Goal: Task Accomplishment & Management: Manage account settings

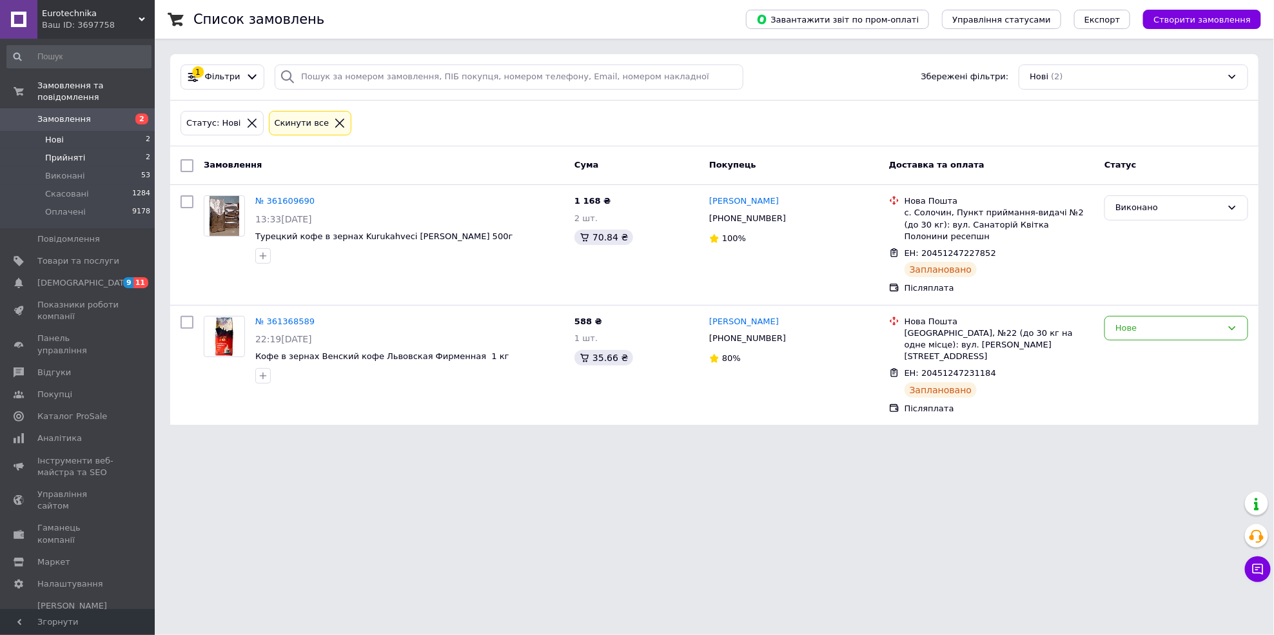
click at [81, 149] on li "Прийняті 2" at bounding box center [79, 158] width 158 height 18
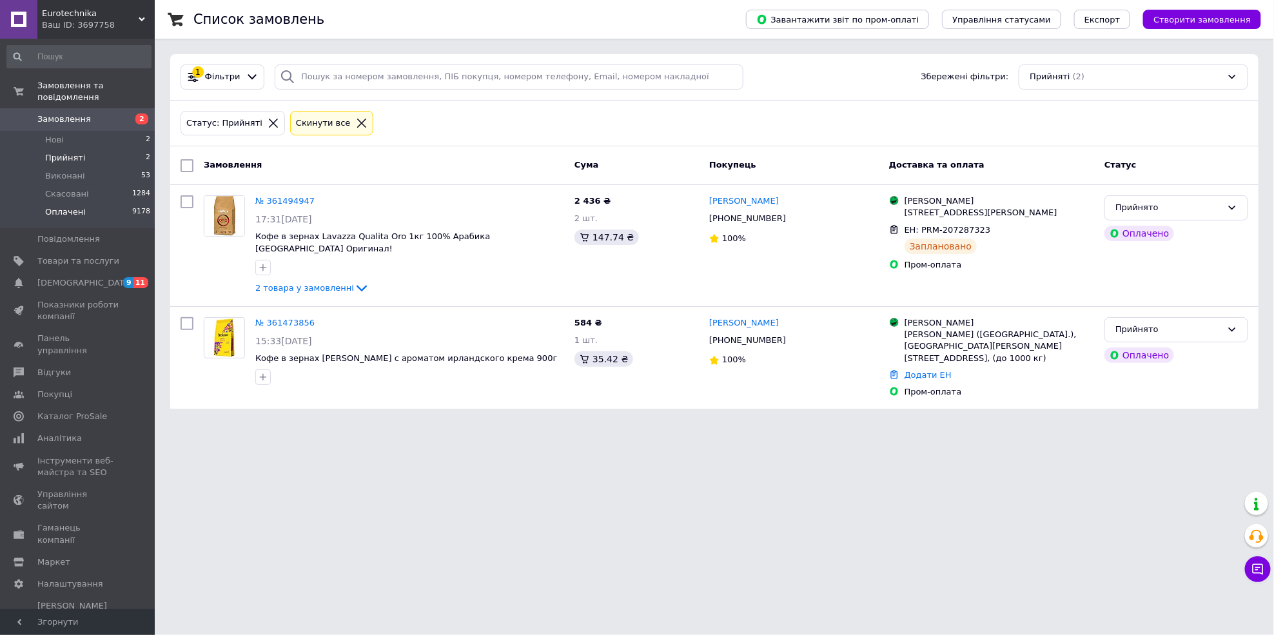
click at [70, 206] on span "Оплачені" at bounding box center [65, 212] width 41 height 12
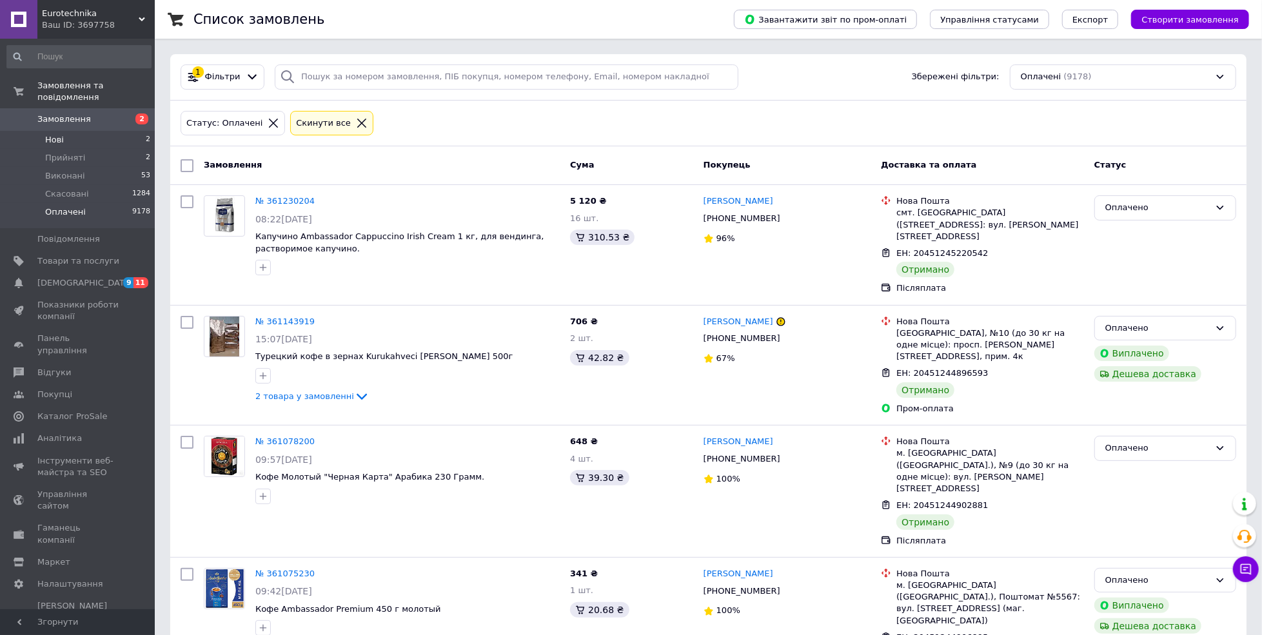
click at [70, 131] on li "Нові 2" at bounding box center [79, 140] width 158 height 18
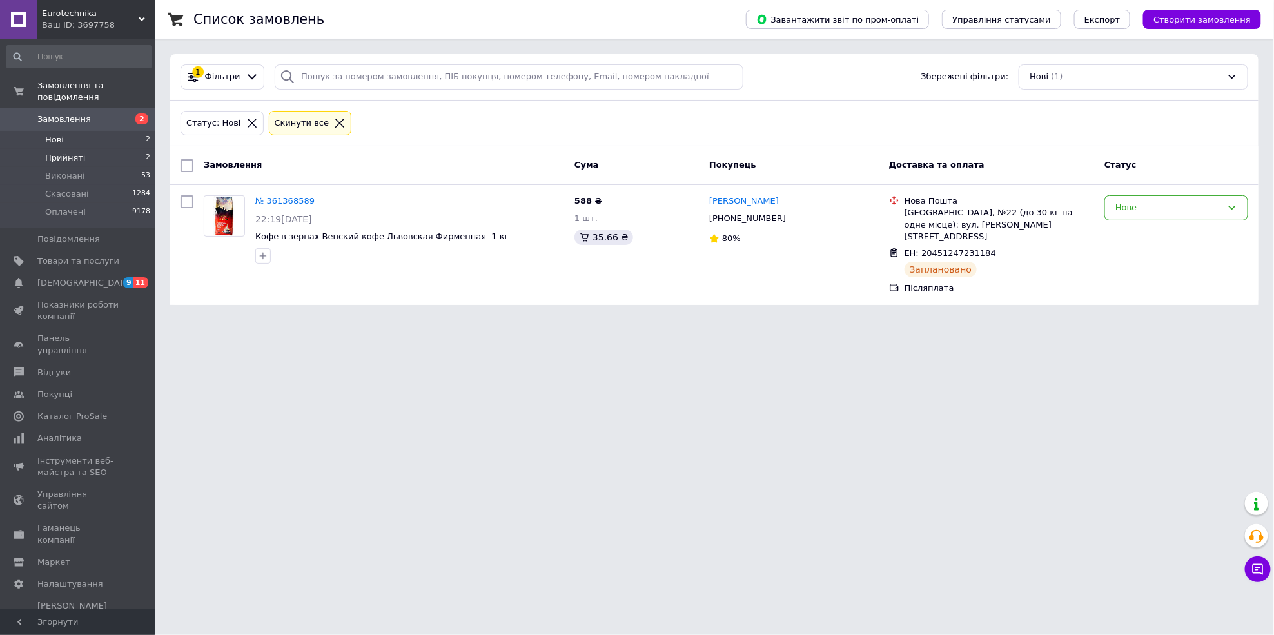
click at [50, 152] on span "Прийняті" at bounding box center [65, 158] width 40 height 12
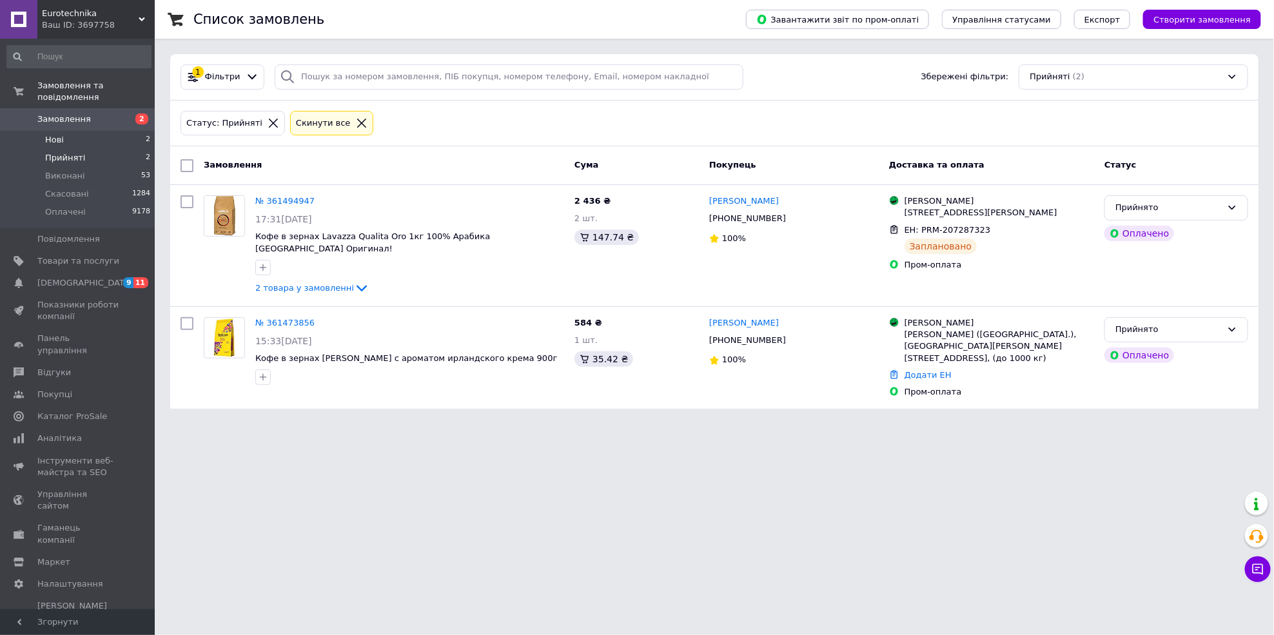
click at [66, 131] on li "Нові 2" at bounding box center [79, 140] width 158 height 18
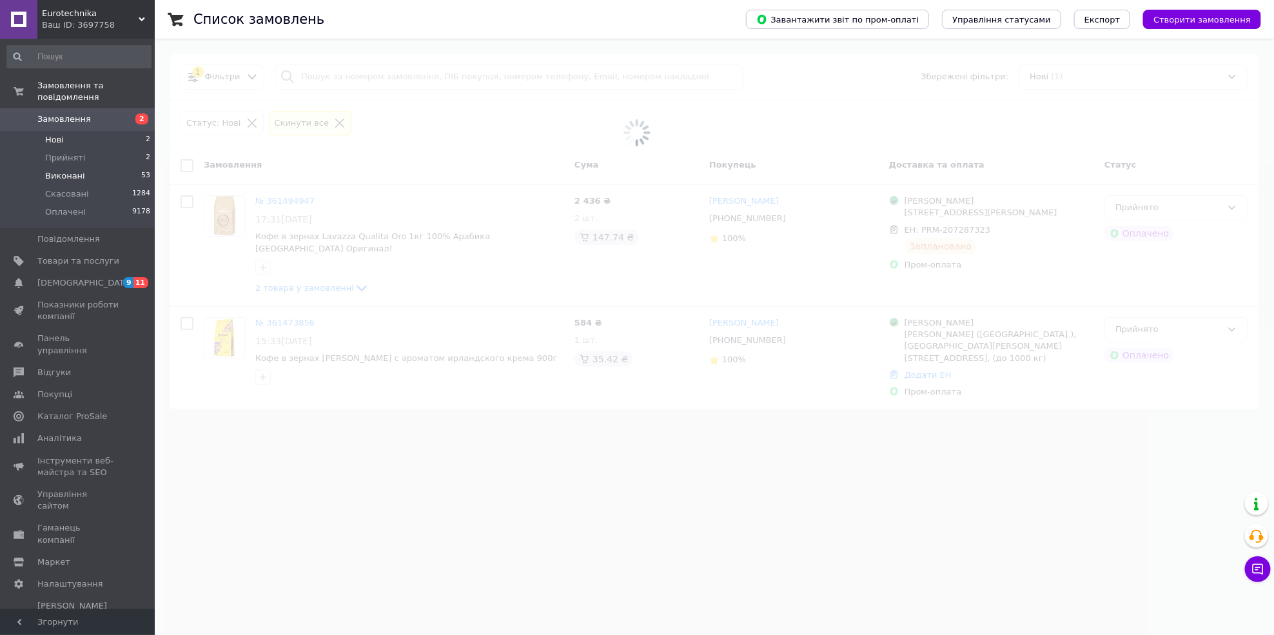
click at [59, 170] on span "Виконані" at bounding box center [65, 176] width 40 height 12
click at [66, 190] on li "Скасовані 1284" at bounding box center [79, 194] width 158 height 18
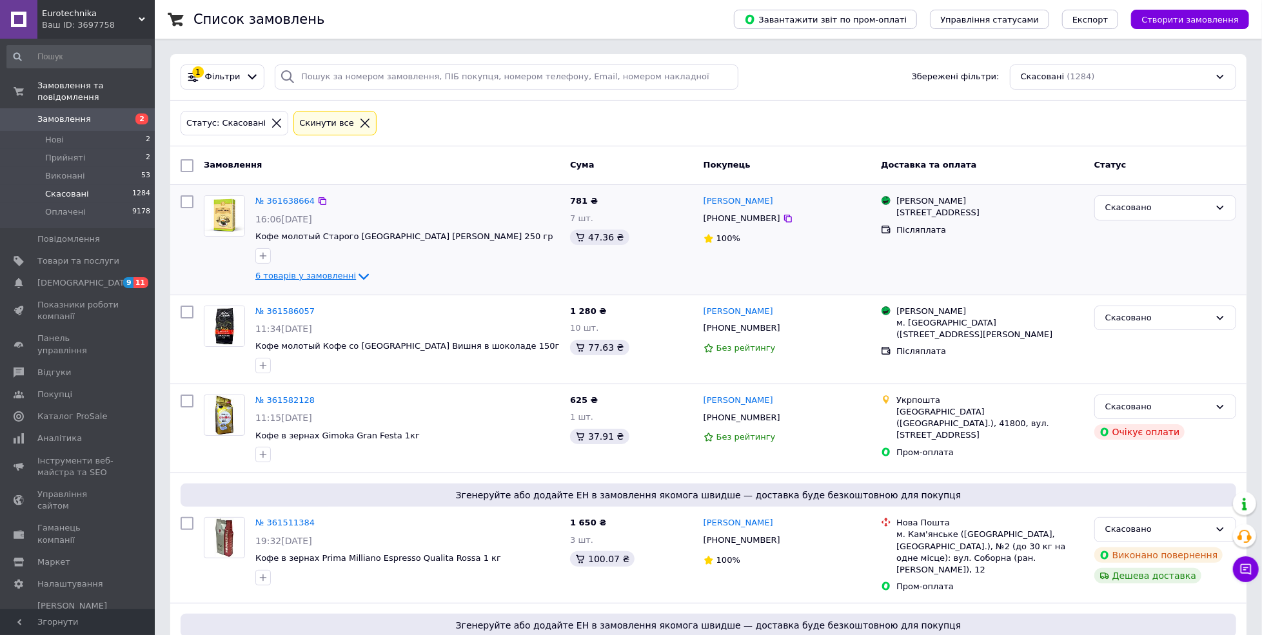
click at [321, 275] on span "6 товарів у замовленні" at bounding box center [305, 276] width 101 height 10
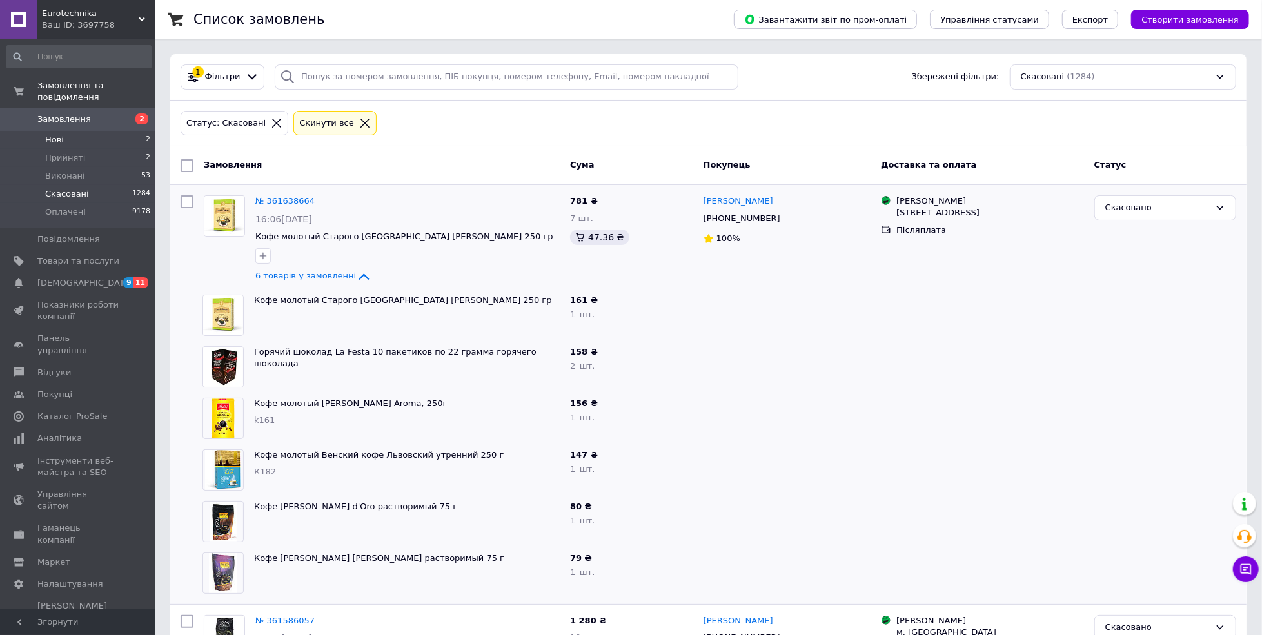
click at [72, 131] on li "Нові 2" at bounding box center [79, 140] width 158 height 18
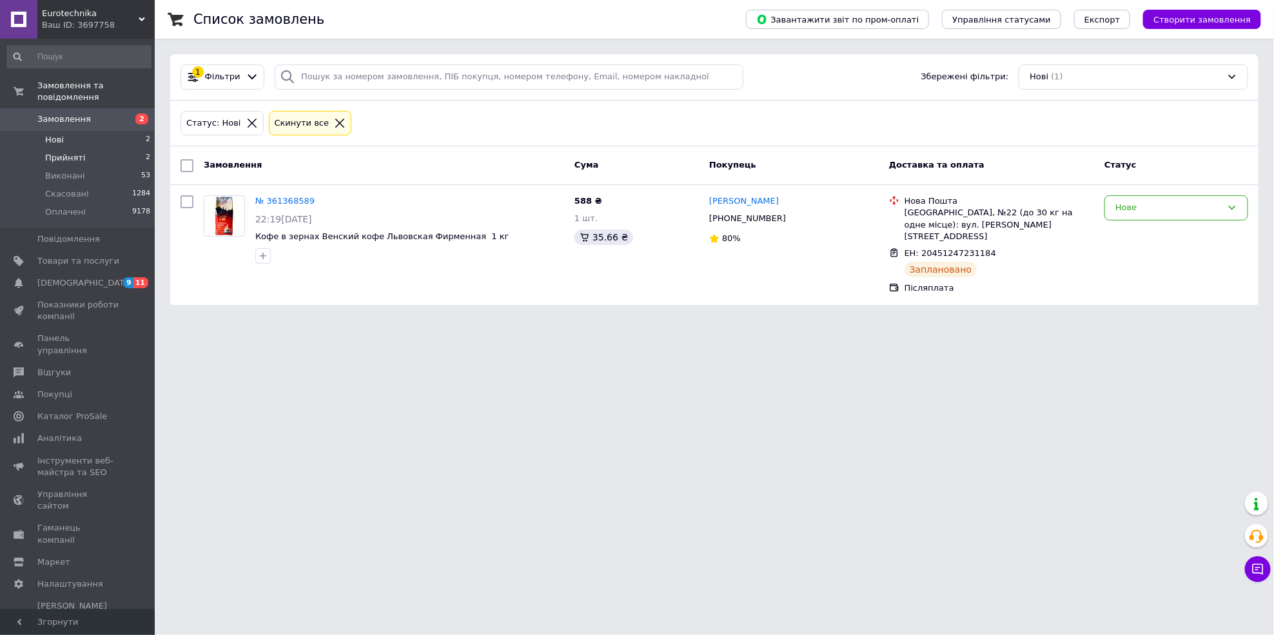
click at [88, 149] on li "Прийняті 2" at bounding box center [79, 158] width 158 height 18
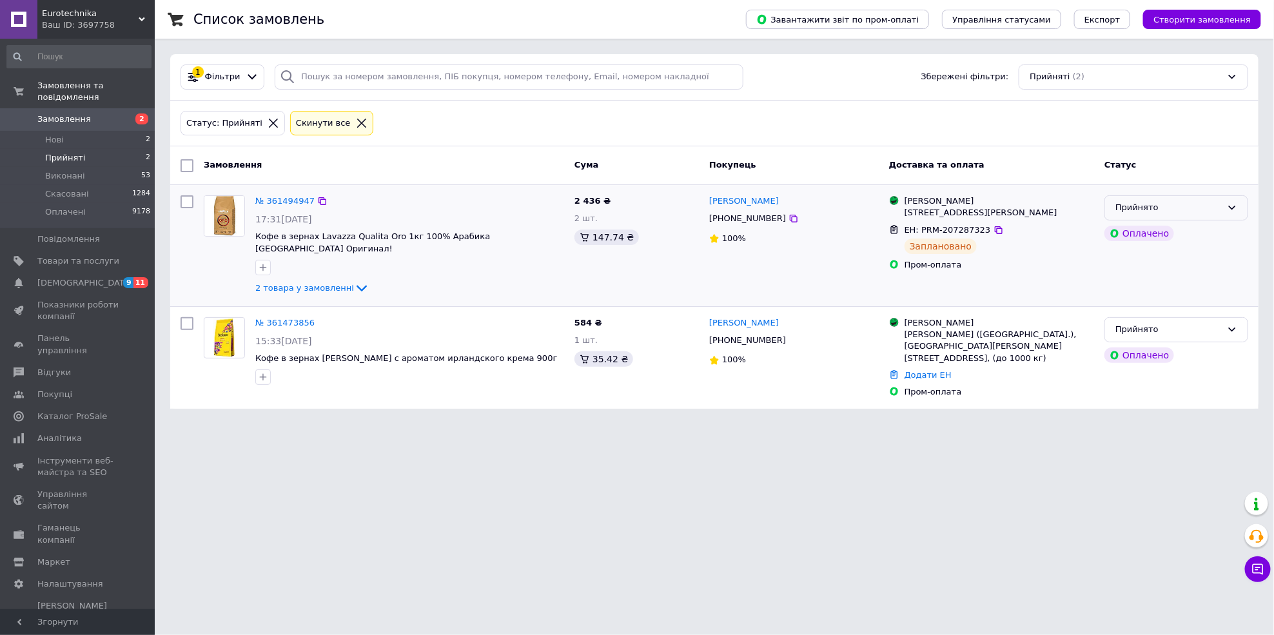
click at [1170, 202] on div "Прийнято" at bounding box center [1169, 208] width 106 height 14
click at [1174, 240] on li "Виконано" at bounding box center [1176, 235] width 143 height 24
drag, startPoint x: 1212, startPoint y: 328, endPoint x: 1207, endPoint y: 320, distance: 9.0
click at [1210, 328] on div "Прийнято" at bounding box center [1177, 329] width 144 height 25
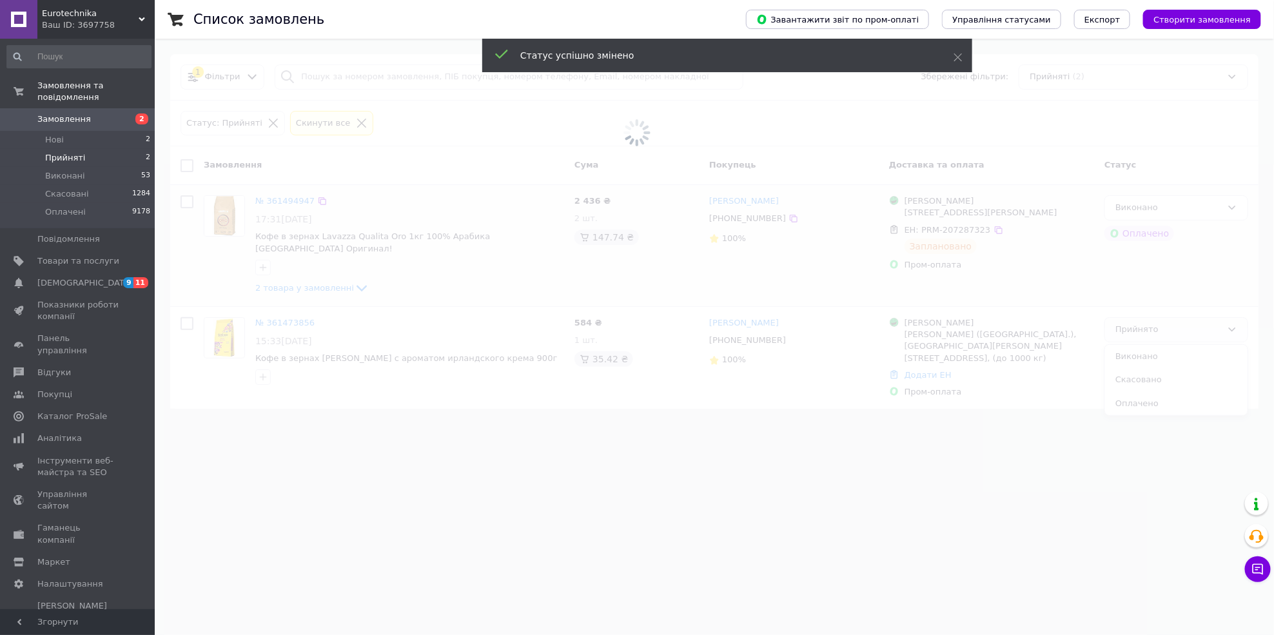
click at [1180, 344] on span at bounding box center [637, 317] width 1274 height 635
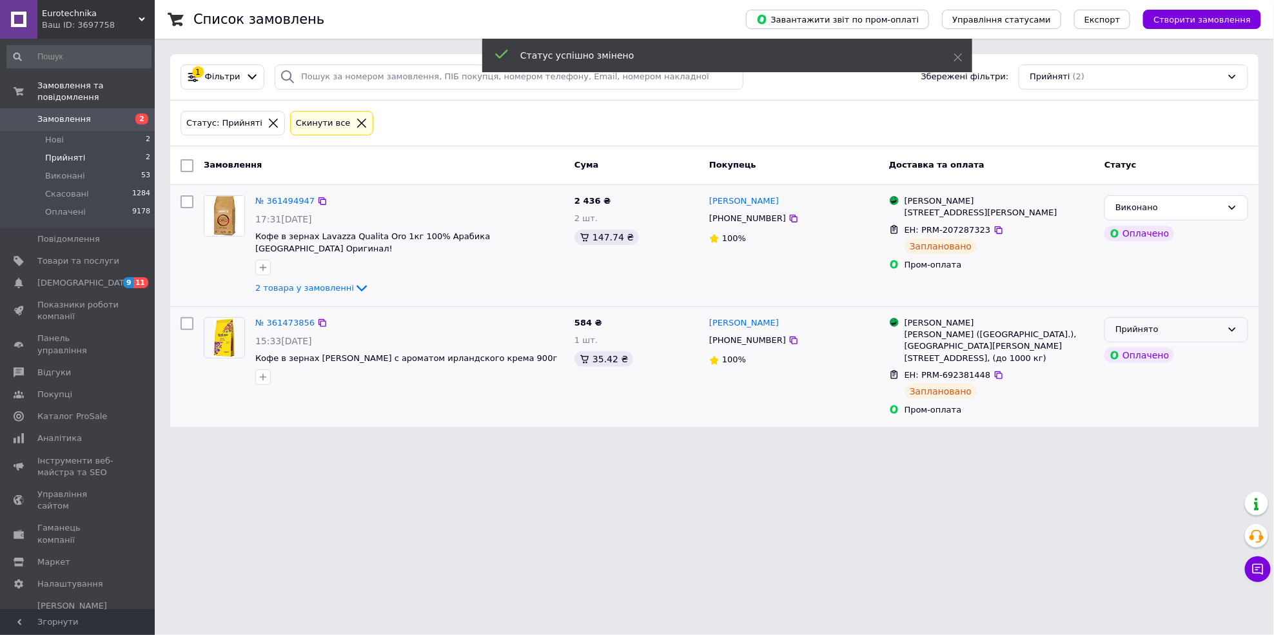
click at [1208, 317] on div "Прийнято" at bounding box center [1177, 329] width 144 height 25
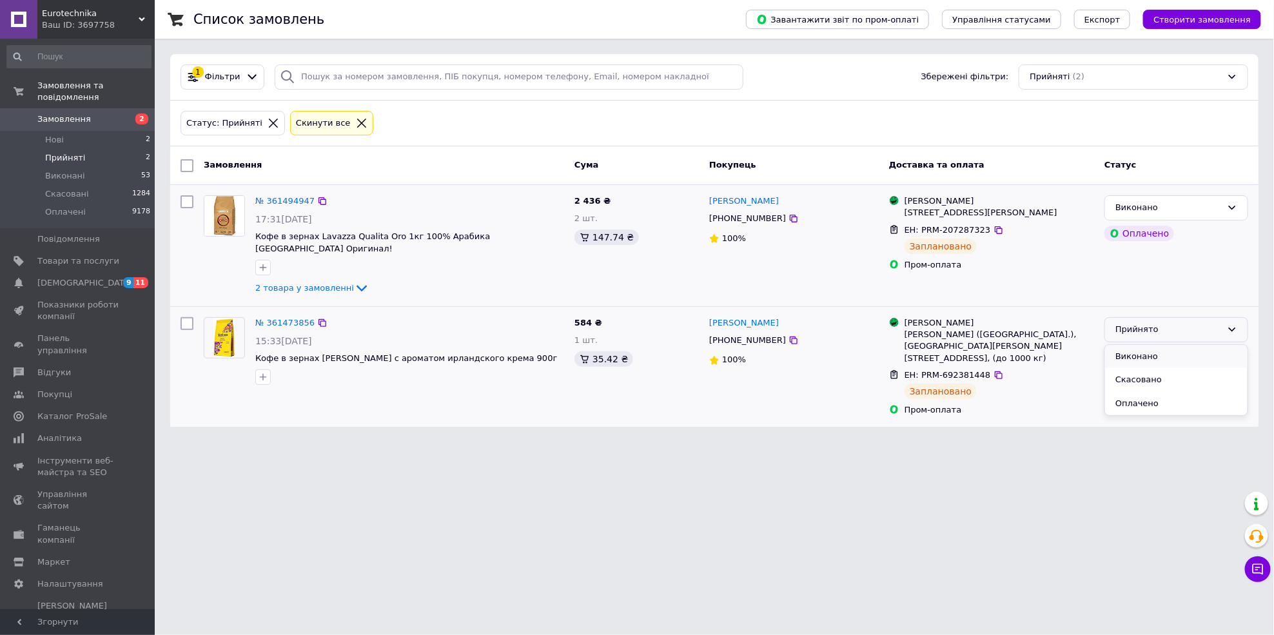
click at [1188, 345] on li "Виконано" at bounding box center [1176, 357] width 143 height 24
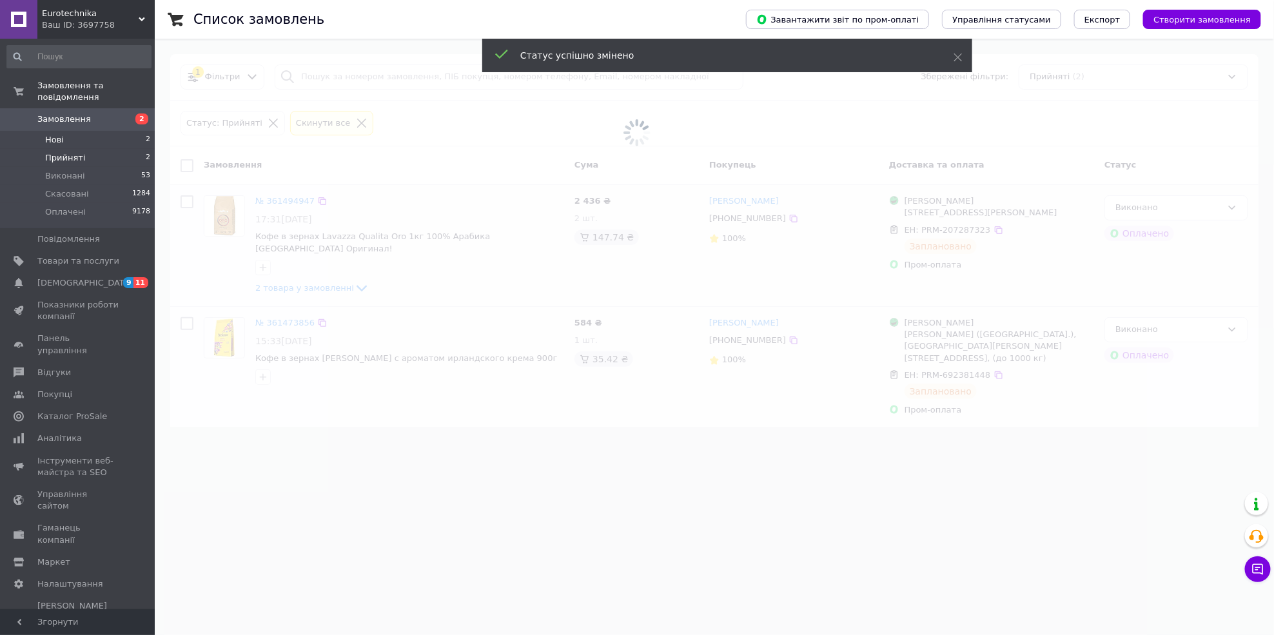
click at [55, 131] on li "Нові 2" at bounding box center [79, 140] width 158 height 18
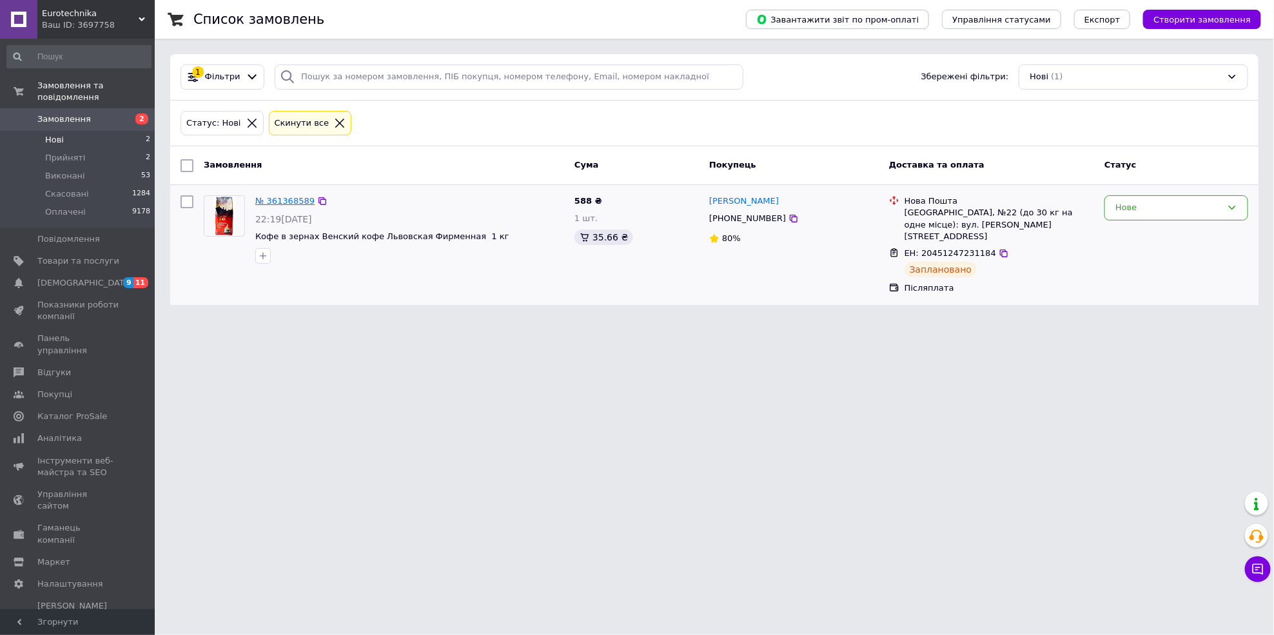
click at [275, 201] on link "№ 361368589" at bounding box center [284, 201] width 59 height 10
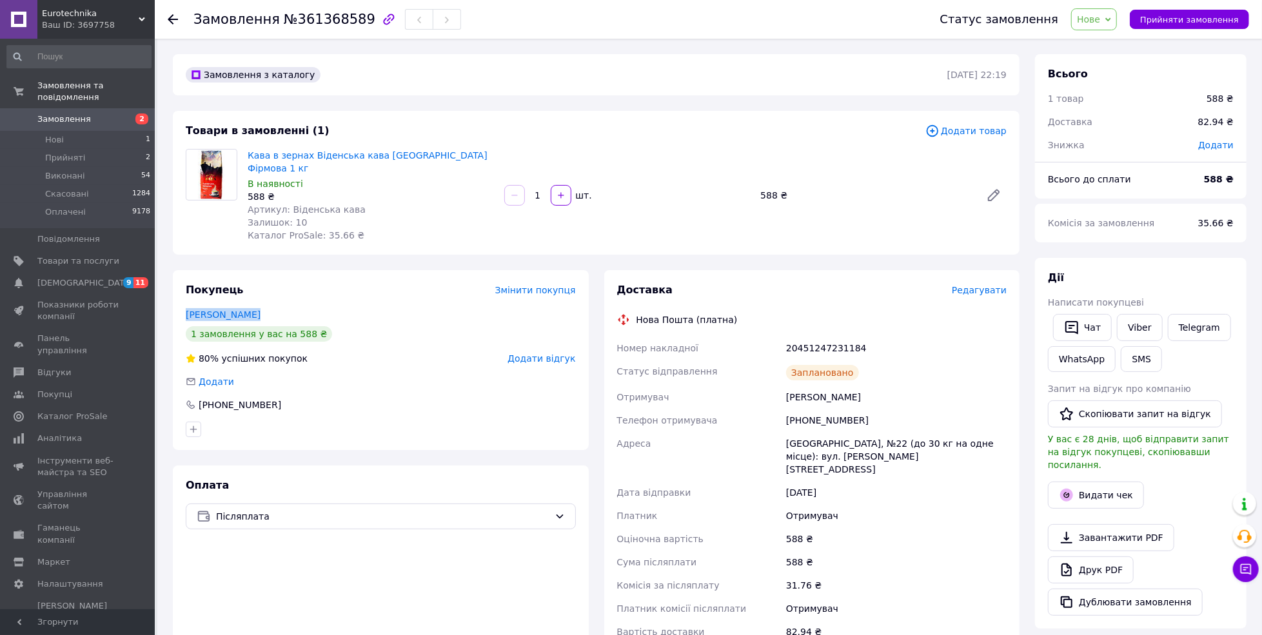
drag, startPoint x: 275, startPoint y: 306, endPoint x: 182, endPoint y: 304, distance: 93.5
click at [182, 304] on div "Покупець Змінити покупця Романик Софія 1 замовлення у вас на 588 ₴ 80% успішних…" at bounding box center [381, 360] width 416 height 180
copy link "Романик Софія"
click at [1132, 7] on div "Статус замовлення Нове Прийнято Виконано Скасовано Оплачено Прийняти замовлення" at bounding box center [1081, 19] width 335 height 39
click at [1117, 15] on span "Нове" at bounding box center [1094, 19] width 46 height 22
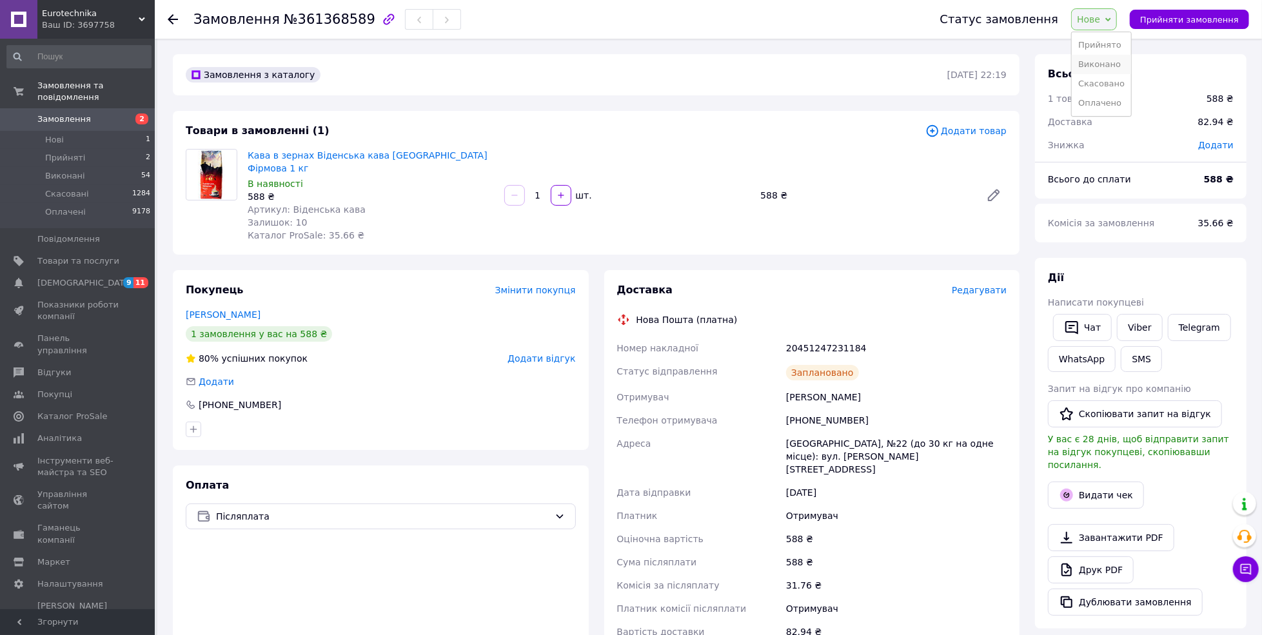
click at [1118, 63] on li "Виконано" at bounding box center [1101, 64] width 59 height 19
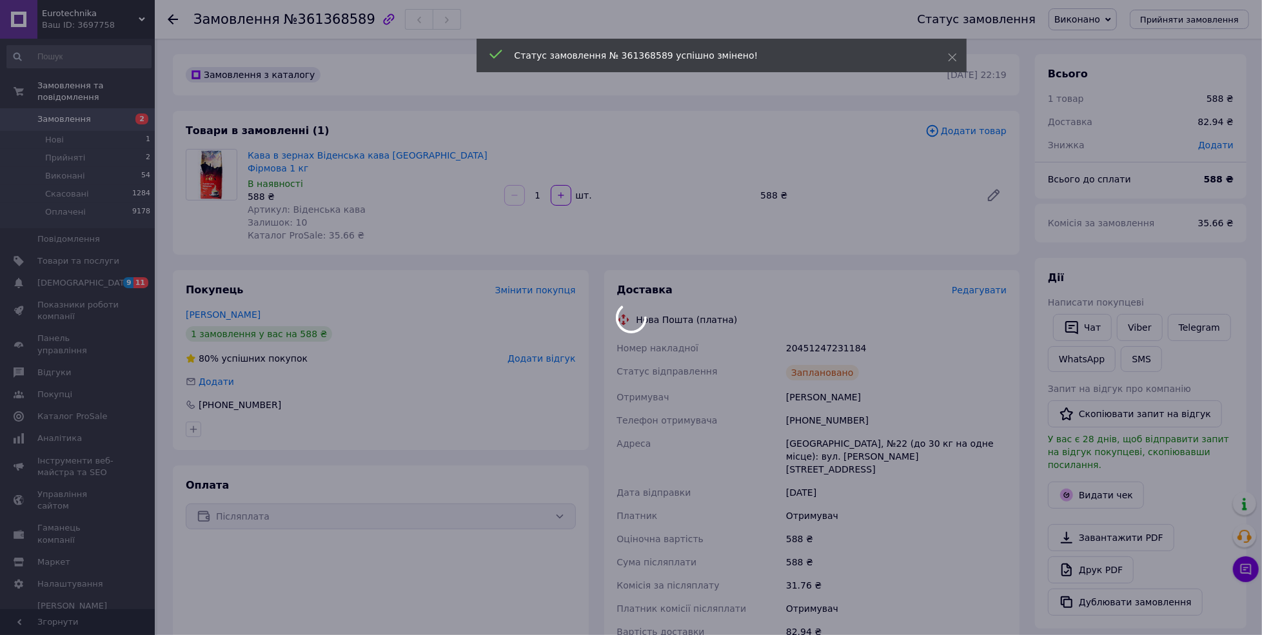
click at [75, 151] on div at bounding box center [631, 317] width 1262 height 635
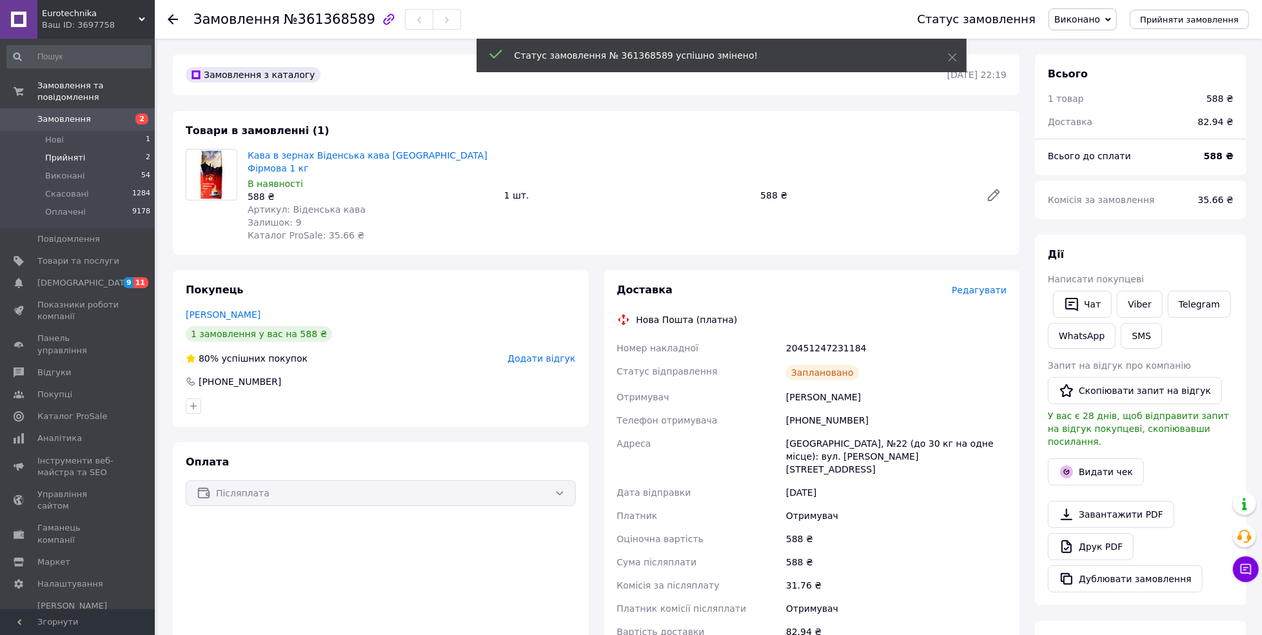
click at [75, 152] on span "Прийняті" at bounding box center [65, 158] width 40 height 12
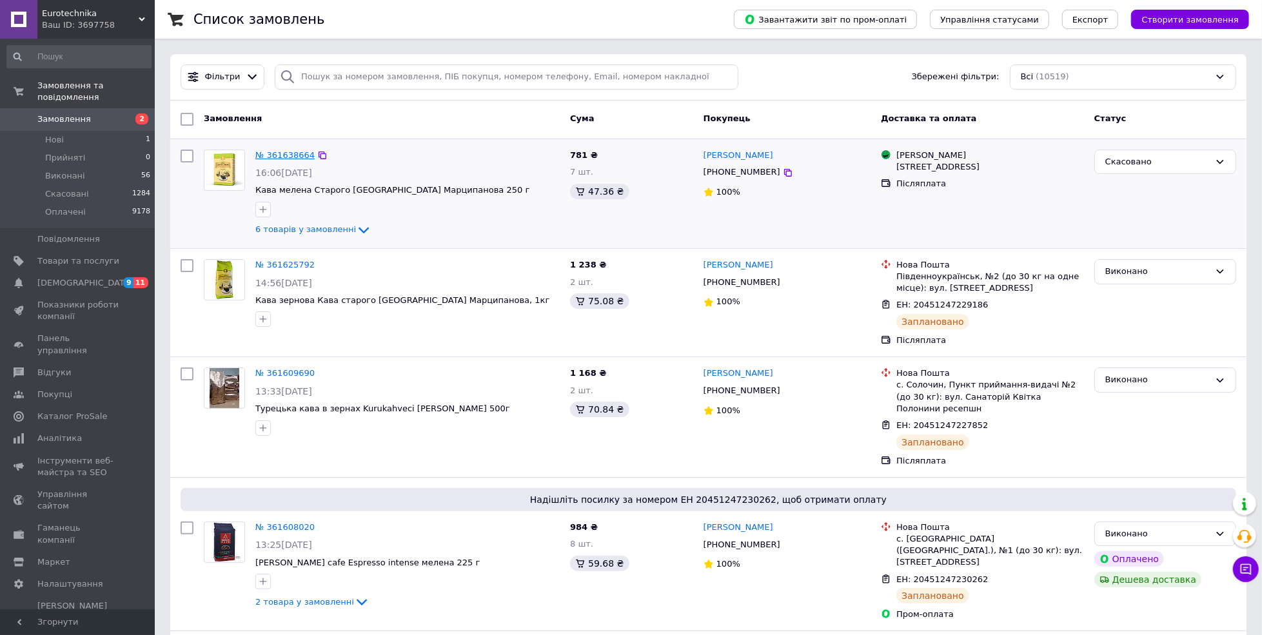
click at [300, 152] on link "№ 361638664" at bounding box center [284, 155] width 59 height 10
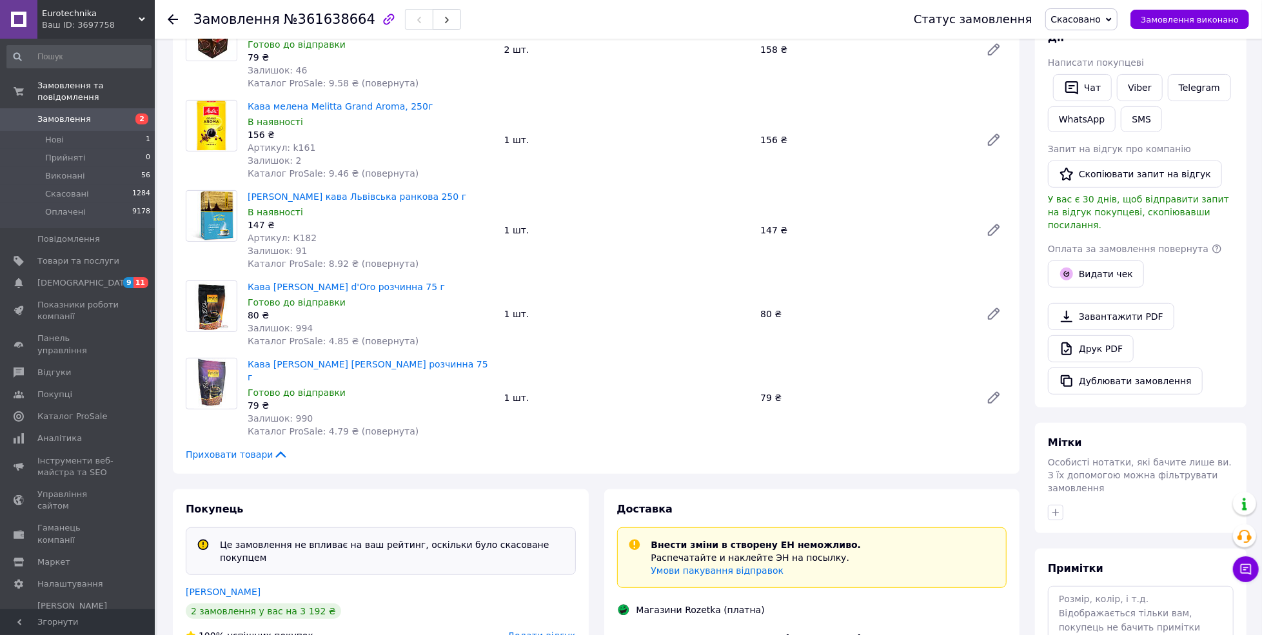
scroll to position [429, 0]
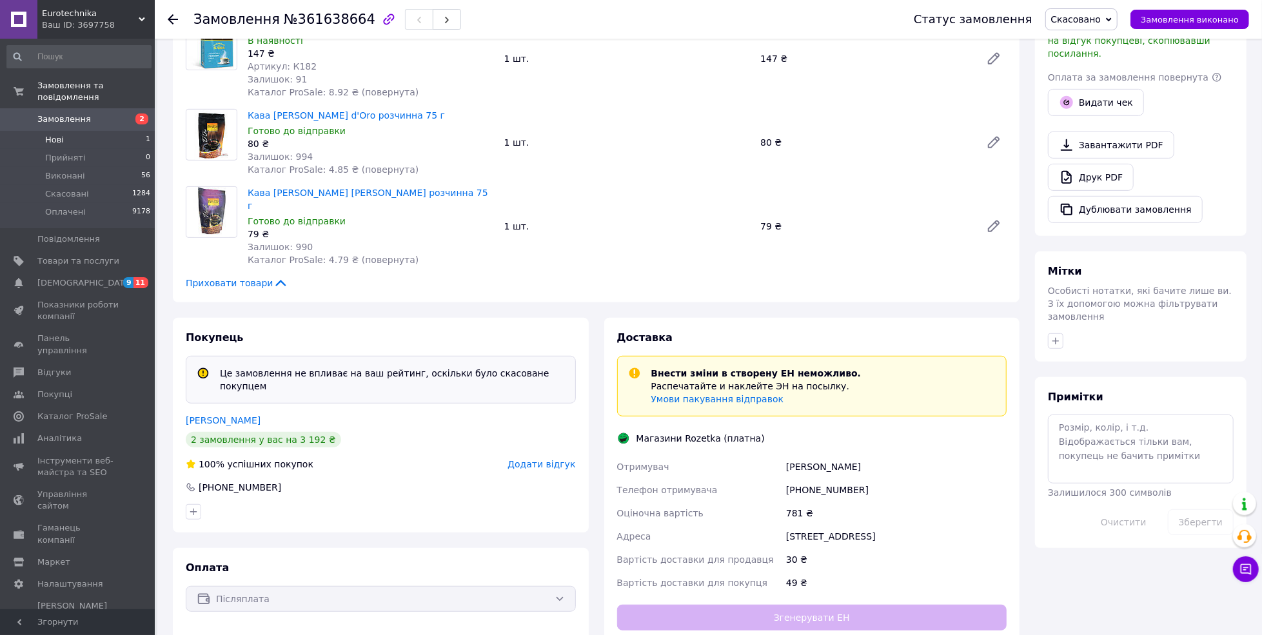
click at [50, 134] on span "Нові" at bounding box center [54, 140] width 19 height 12
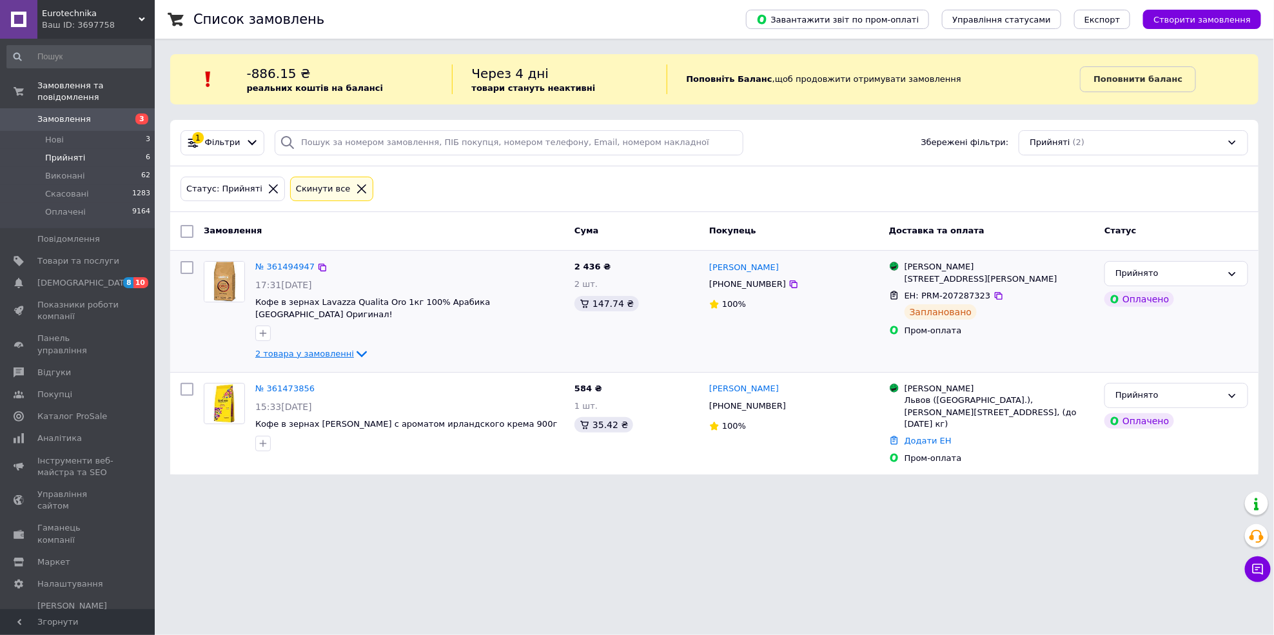
click at [262, 349] on span "2 товара у замовленні" at bounding box center [304, 354] width 99 height 10
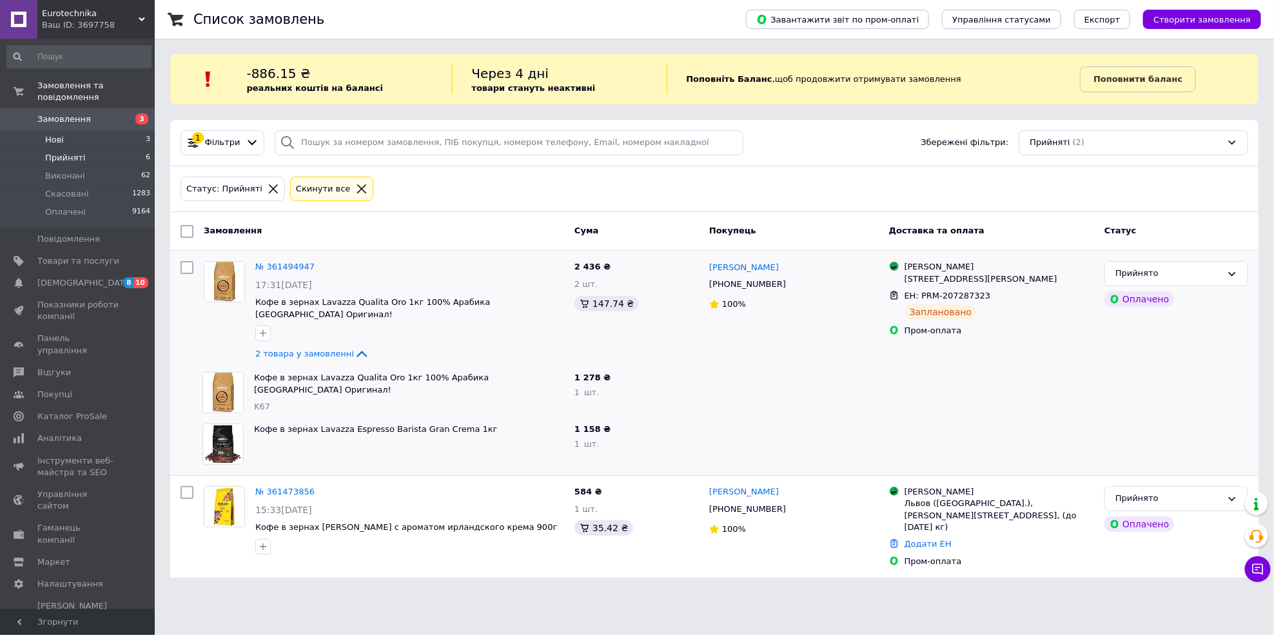
click at [63, 131] on li "Нові 3" at bounding box center [79, 140] width 158 height 18
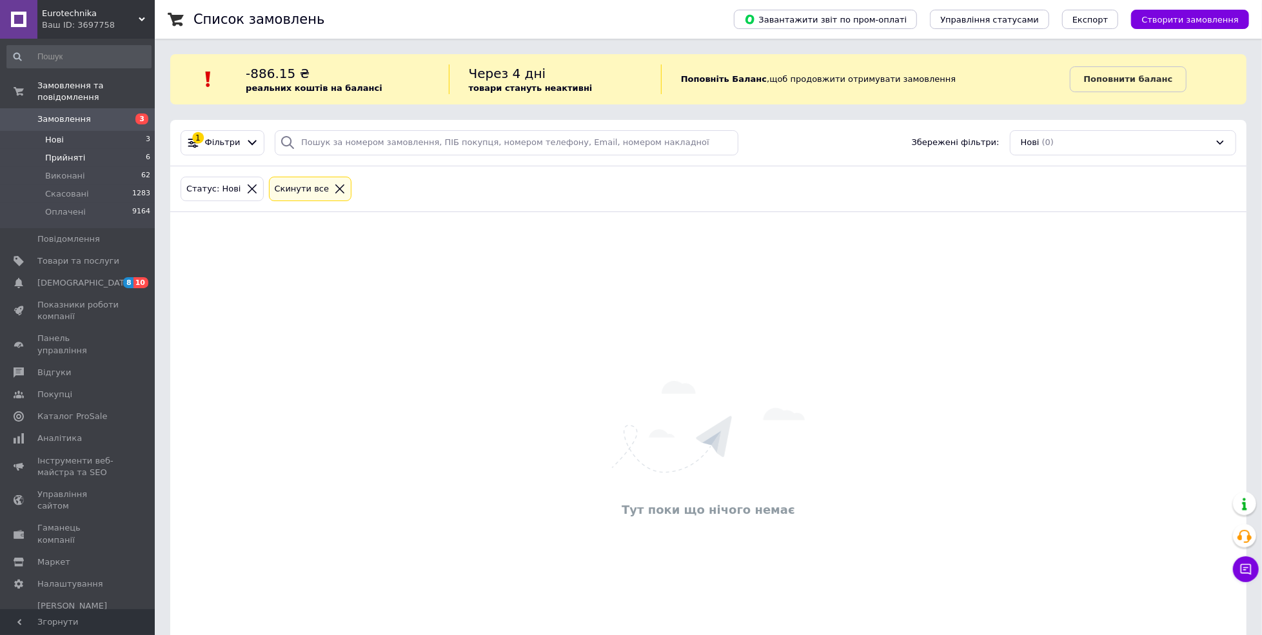
click at [75, 152] on span "Прийняті" at bounding box center [65, 158] width 40 height 12
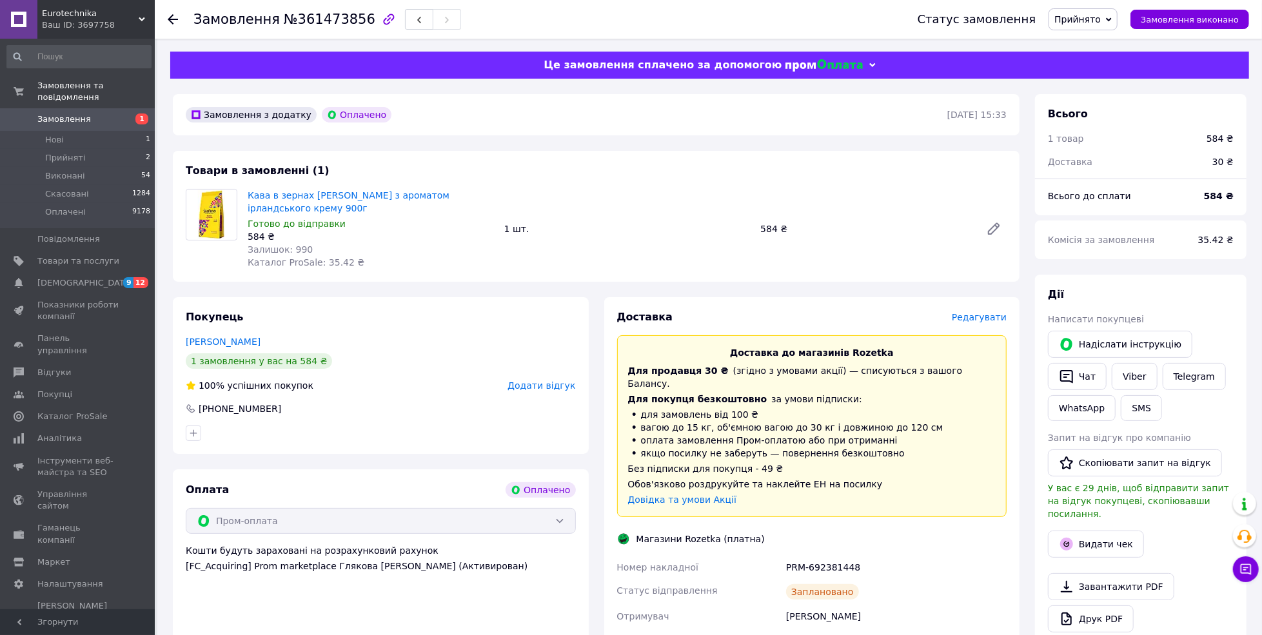
drag, startPoint x: 278, startPoint y: 341, endPoint x: 181, endPoint y: 344, distance: 97.4
click at [181, 342] on div "Покупець Задорожна Ольга 1 замовлення у вас на 584 ₴ 100% успішних покупок Дода…" at bounding box center [381, 375] width 416 height 157
copy link "Задорожна Ольга"
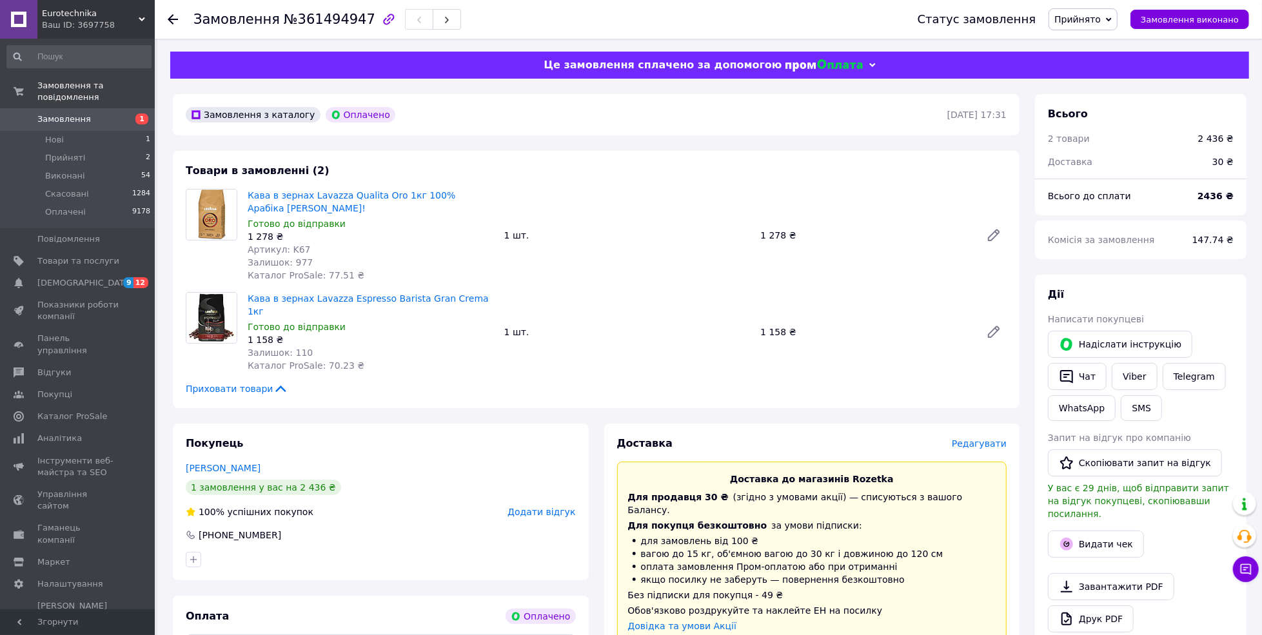
drag, startPoint x: 264, startPoint y: 454, endPoint x: 173, endPoint y: 447, distance: 91.8
click at [173, 447] on div "Покупець Свєрдлов Віктор 1 замовлення у вас на 2 436 ₴ 100% успішних покупок До…" at bounding box center [381, 502] width 416 height 157
copy link "Свєрдлов Віктор"
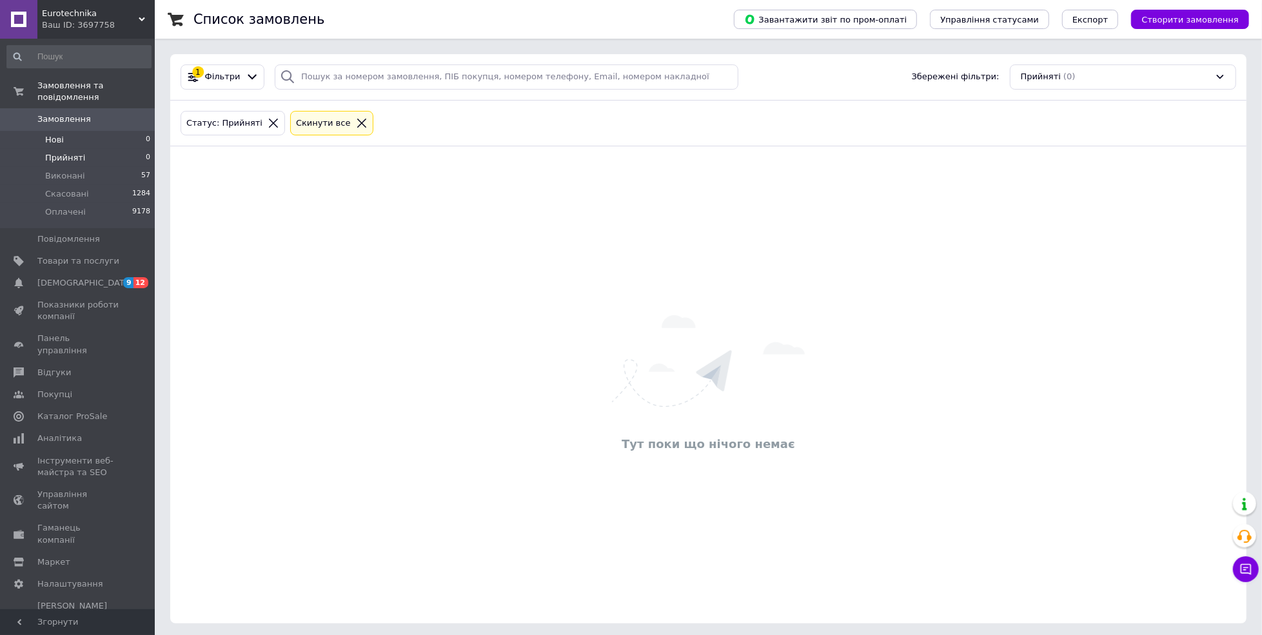
click at [52, 134] on span "Нові" at bounding box center [54, 140] width 19 height 12
